Goal: Transaction & Acquisition: Download file/media

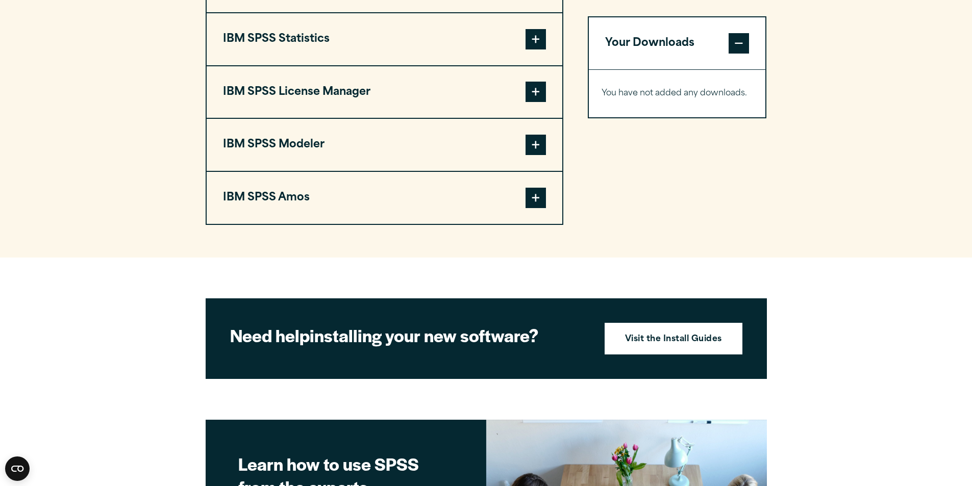
scroll to position [714, 0]
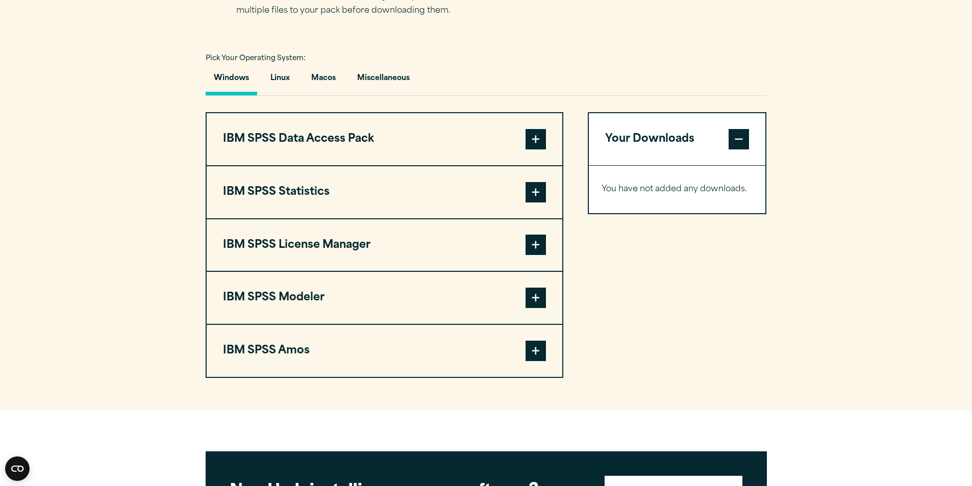
click at [529, 197] on span at bounding box center [536, 192] width 20 height 20
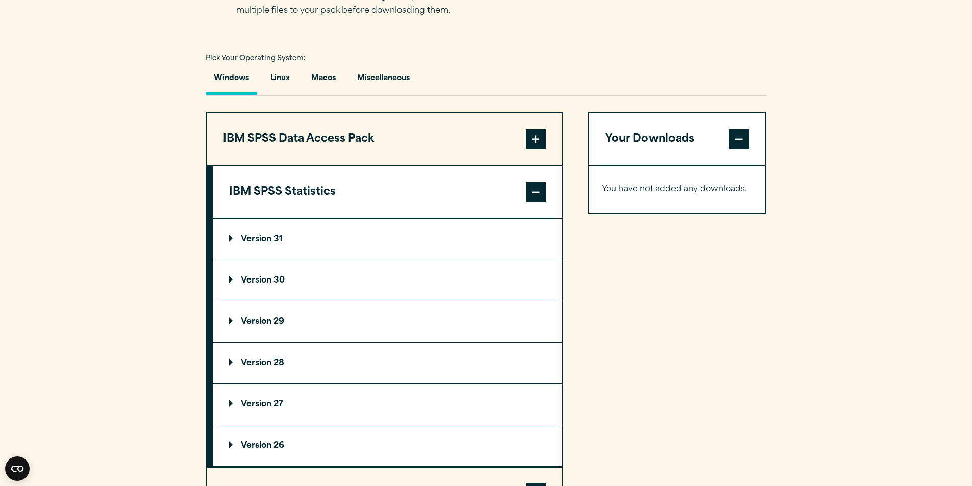
click at [329, 247] on summary "Version 31" at bounding box center [387, 239] width 349 height 41
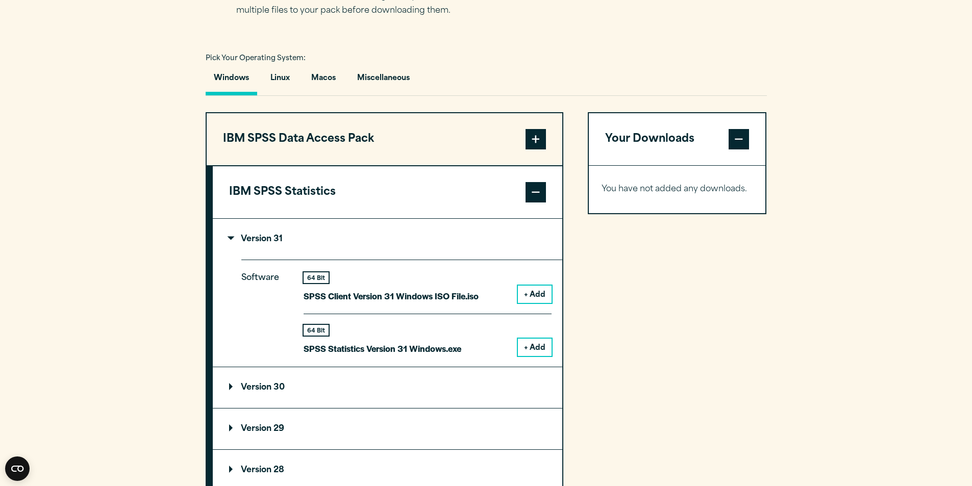
click at [527, 348] on button "+ Add" at bounding box center [535, 347] width 34 height 17
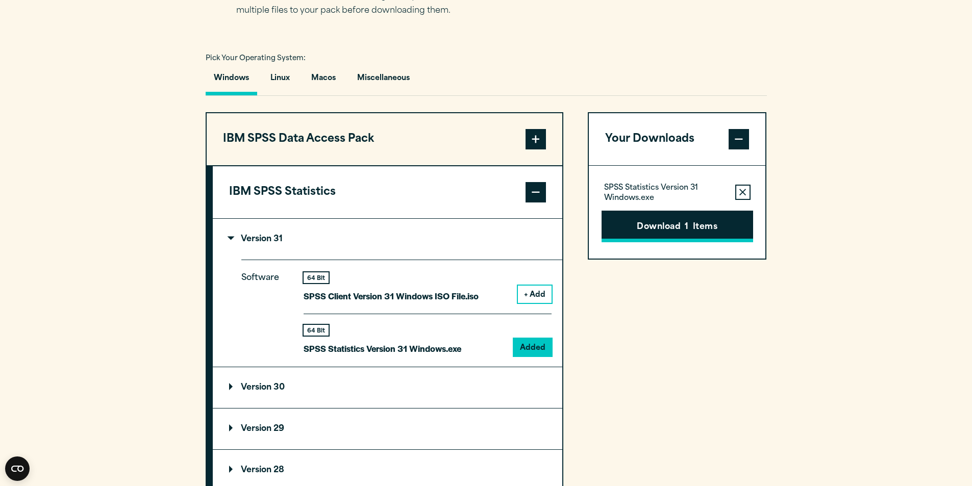
click at [673, 230] on button "Download 1 Items" at bounding box center [678, 227] width 152 height 32
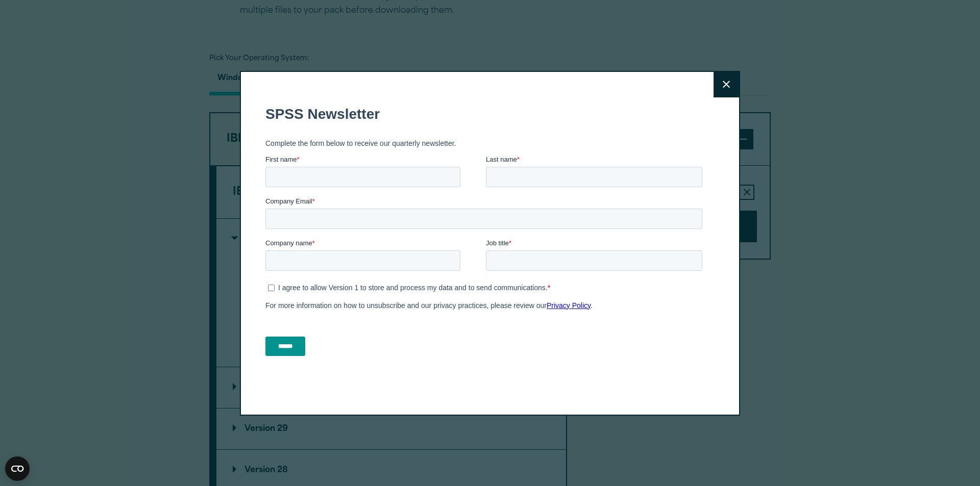
click at [722, 91] on button "Close" at bounding box center [726, 85] width 26 height 26
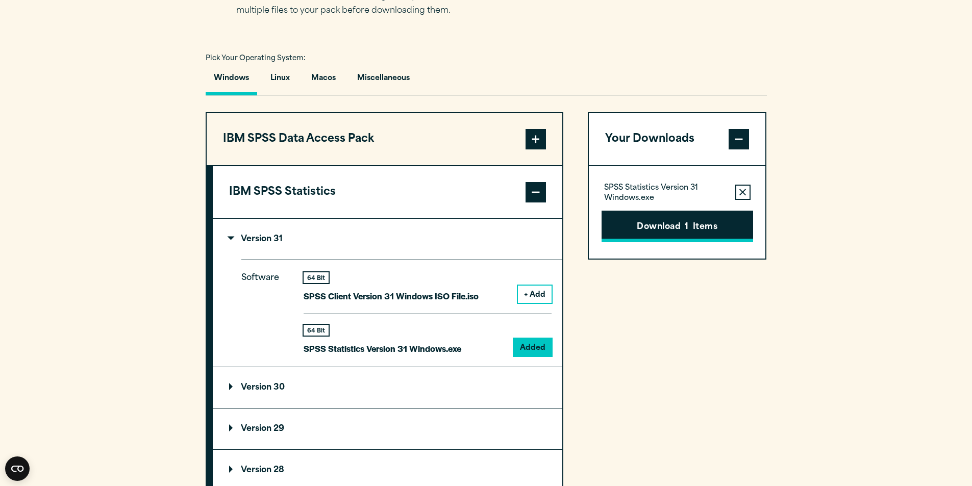
click at [658, 220] on button "Download 1 Items" at bounding box center [678, 227] width 152 height 32
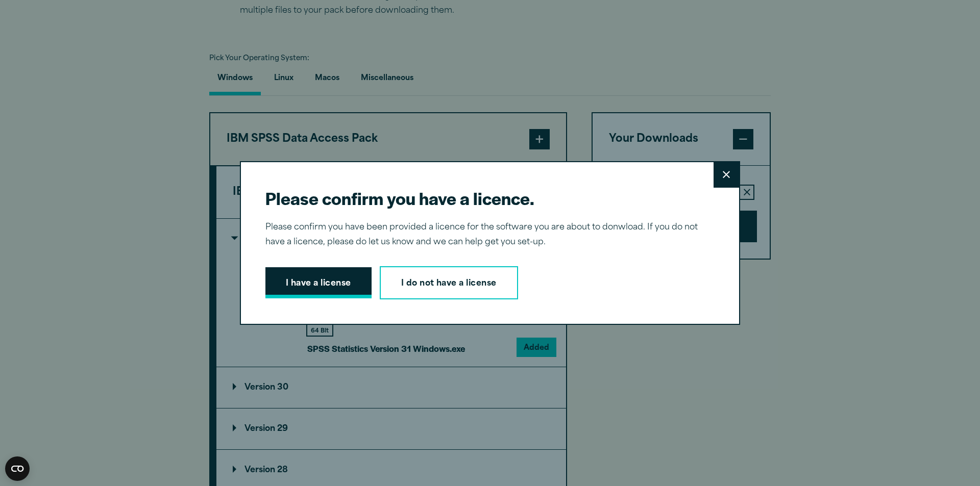
click at [317, 289] on button "I have a license" at bounding box center [318, 283] width 106 height 32
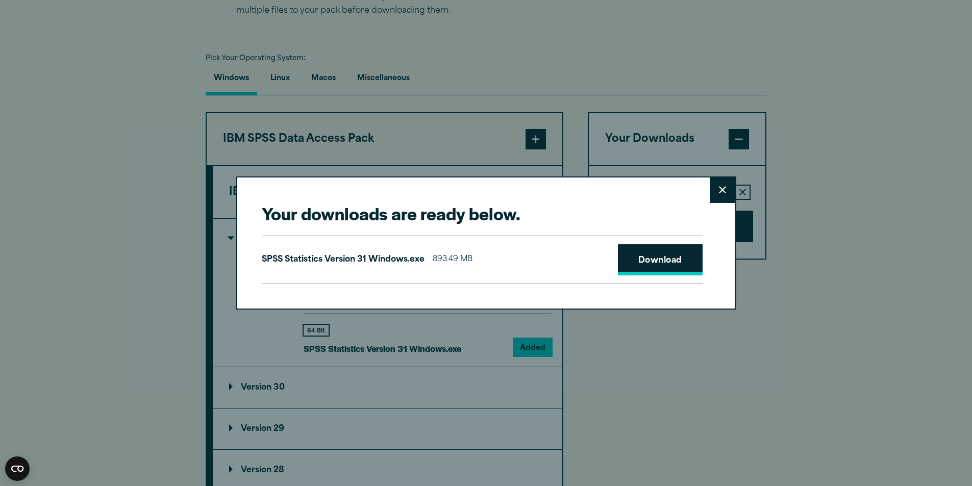
click at [652, 257] on link "Download" at bounding box center [660, 260] width 85 height 32
click at [847, 225] on div "Your downloads are ready below. Close SPSS Statistics Version 31 Windows.exe 89…" at bounding box center [486, 243] width 972 height 486
